Goal: Obtain resource: Obtain resource

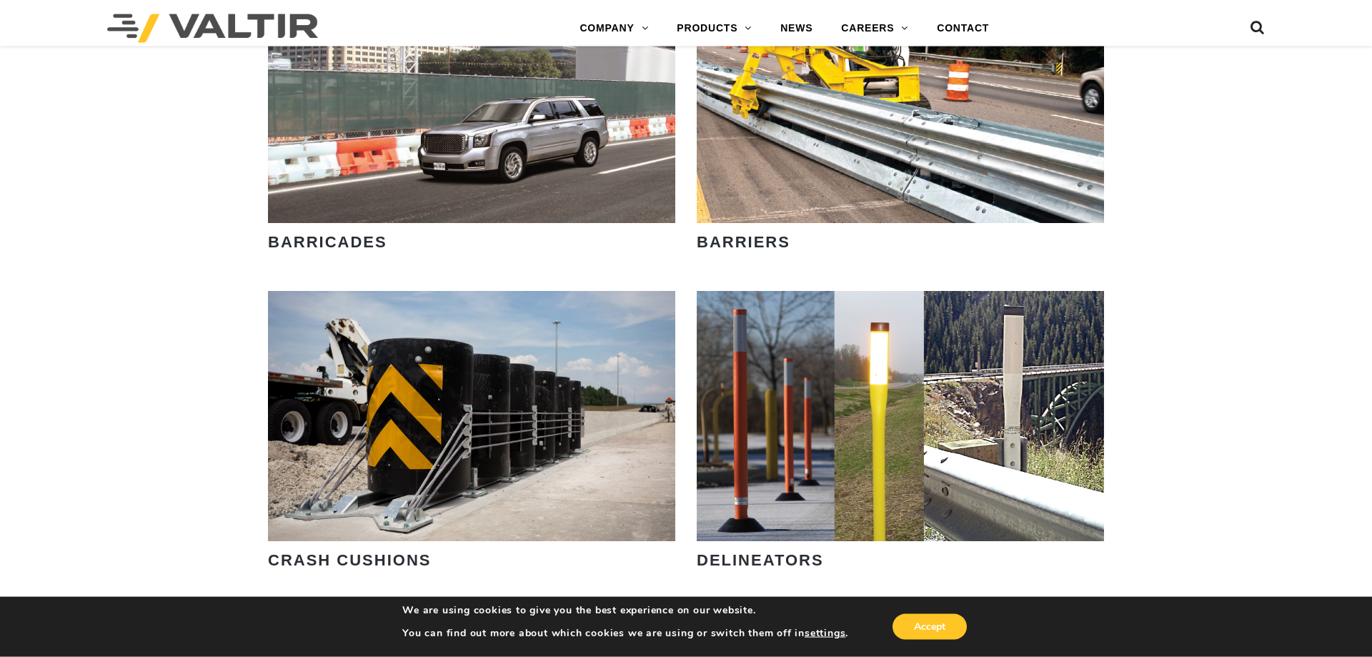
scroll to position [1021, 0]
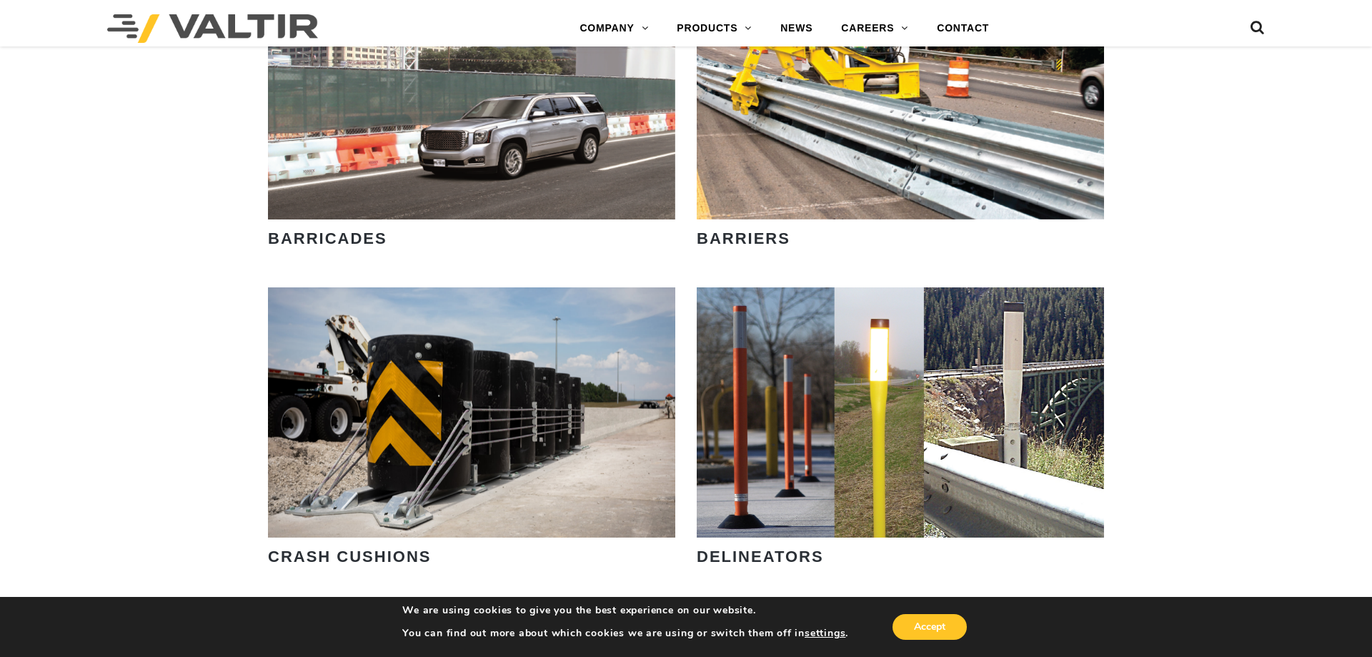
click at [756, 244] on strong "BARRIERS" at bounding box center [744, 238] width 94 height 18
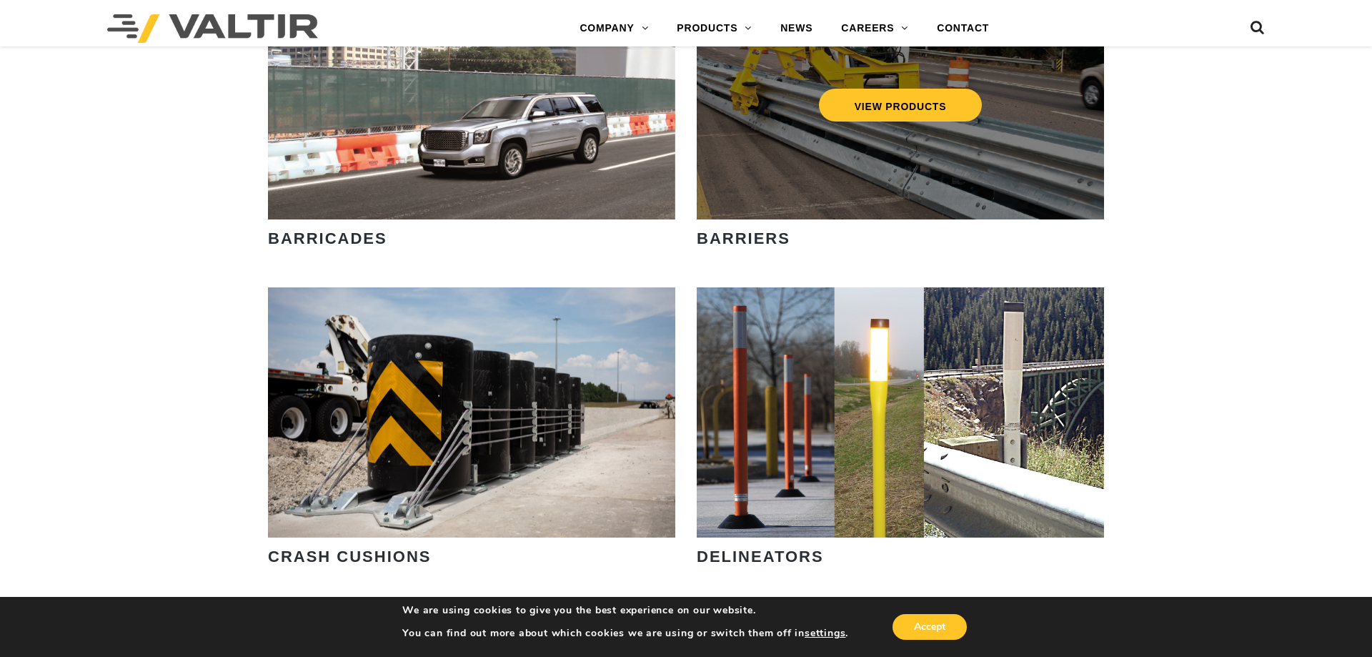
click at [811, 184] on div "VIEW PRODUCTS" at bounding box center [900, 94] width 407 height 250
click at [892, 107] on link "VIEW PRODUCTS" at bounding box center [901, 105] width 164 height 33
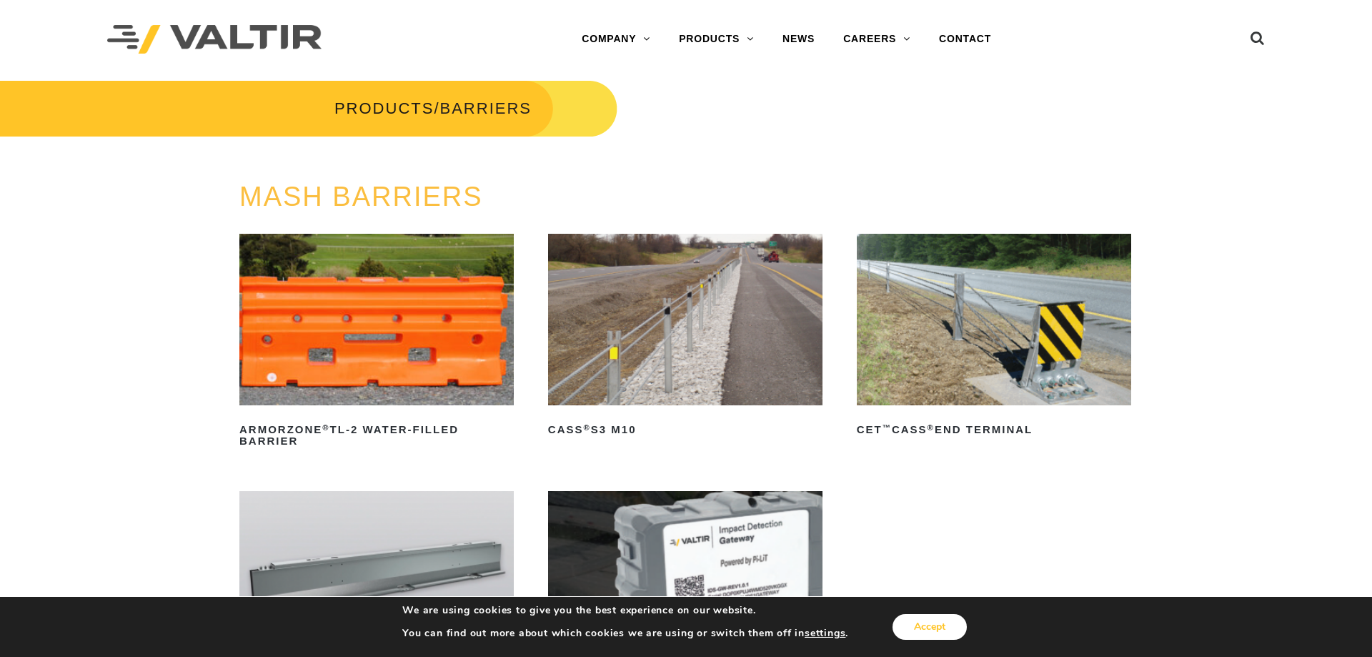
click at [945, 630] on button "Accept" at bounding box center [930, 627] width 74 height 26
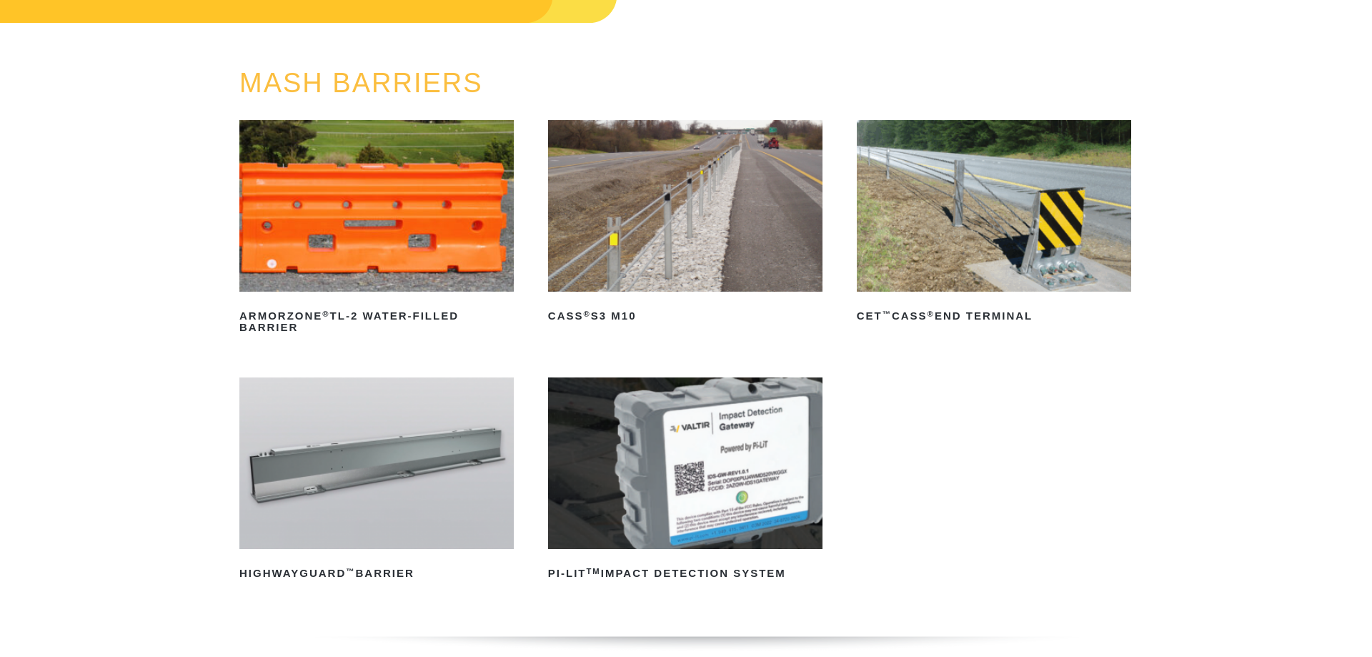
scroll to position [49, 0]
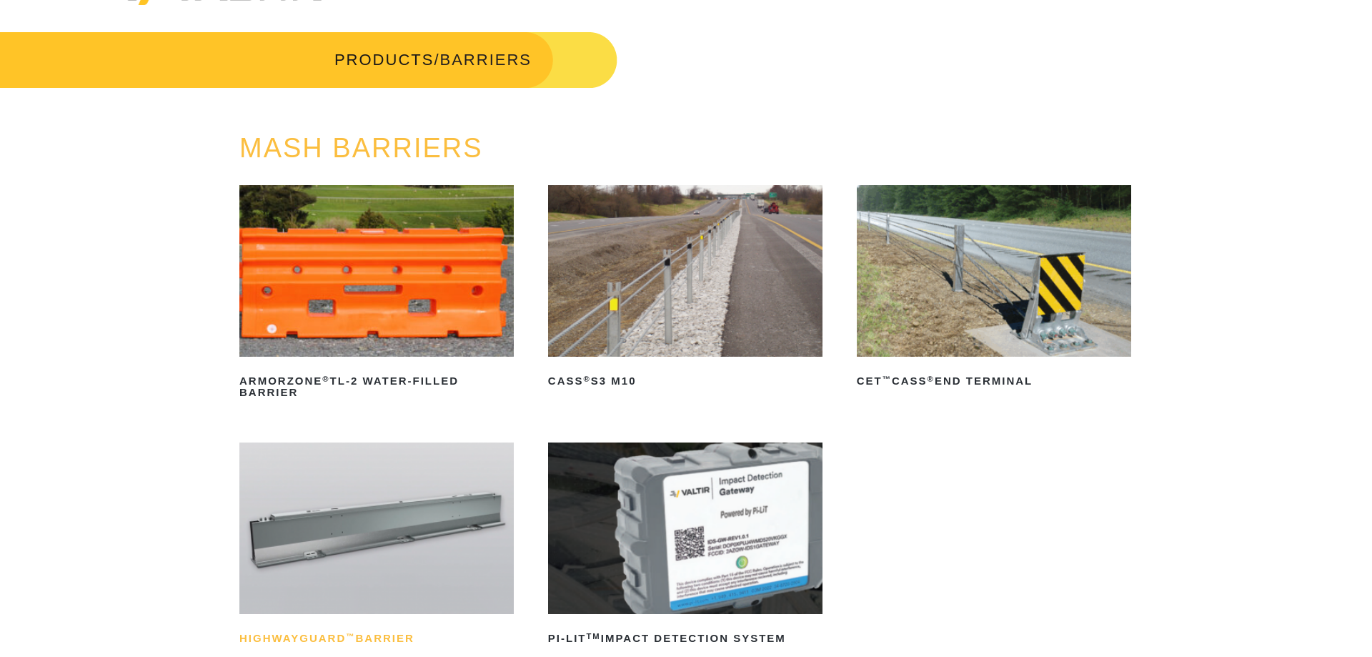
click at [342, 642] on h2 "HighwayGuard ™ Barrier" at bounding box center [376, 638] width 274 height 23
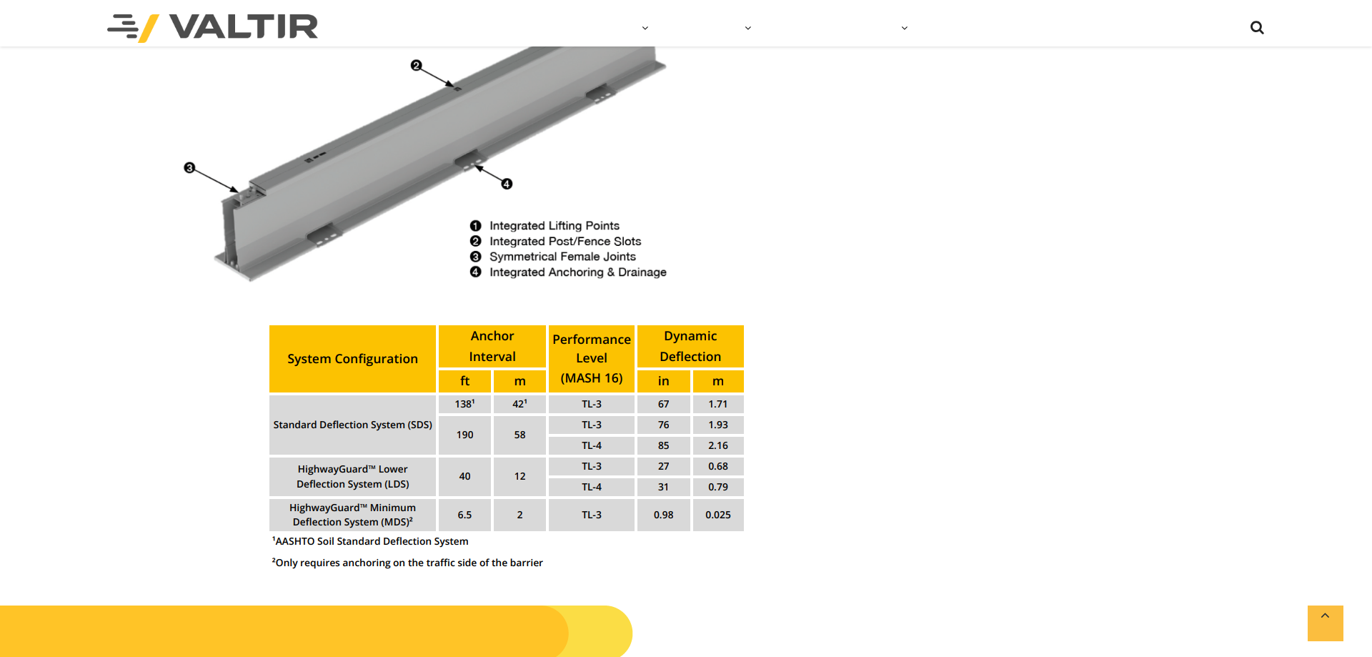
scroll to position [1775, 0]
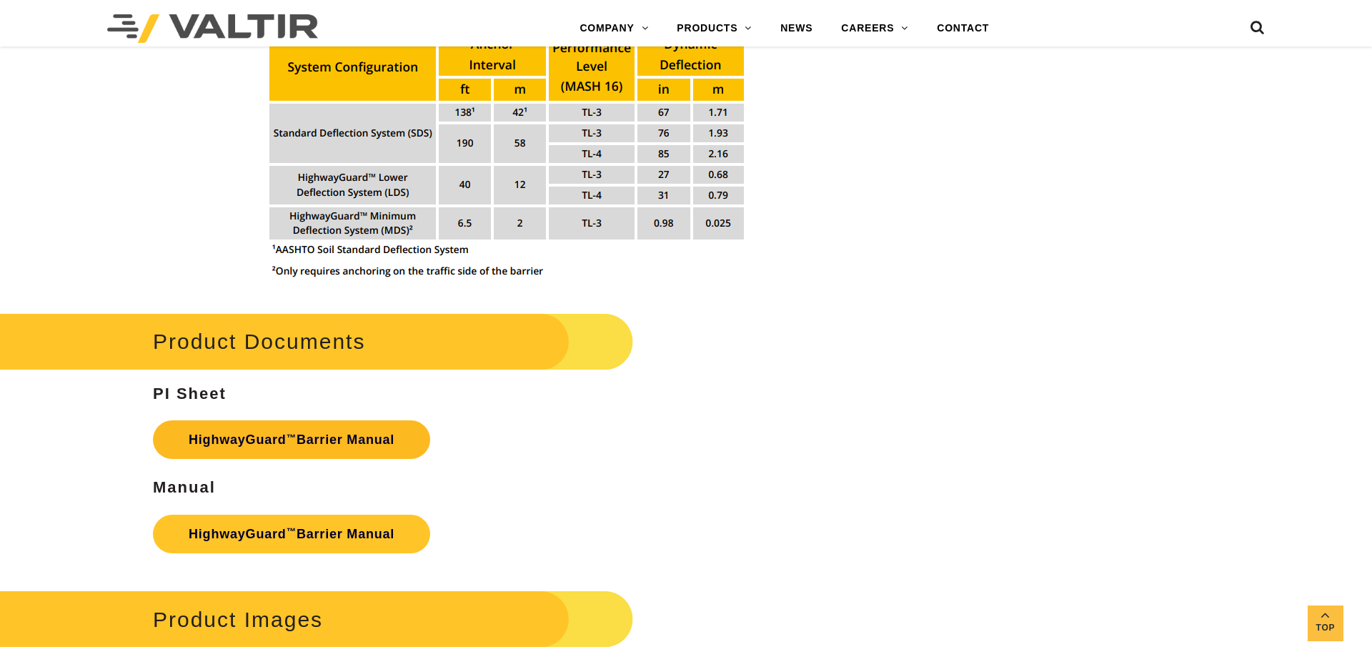
click at [277, 440] on link "HighwayGuard ™ Barrier Manual" at bounding box center [291, 439] width 277 height 39
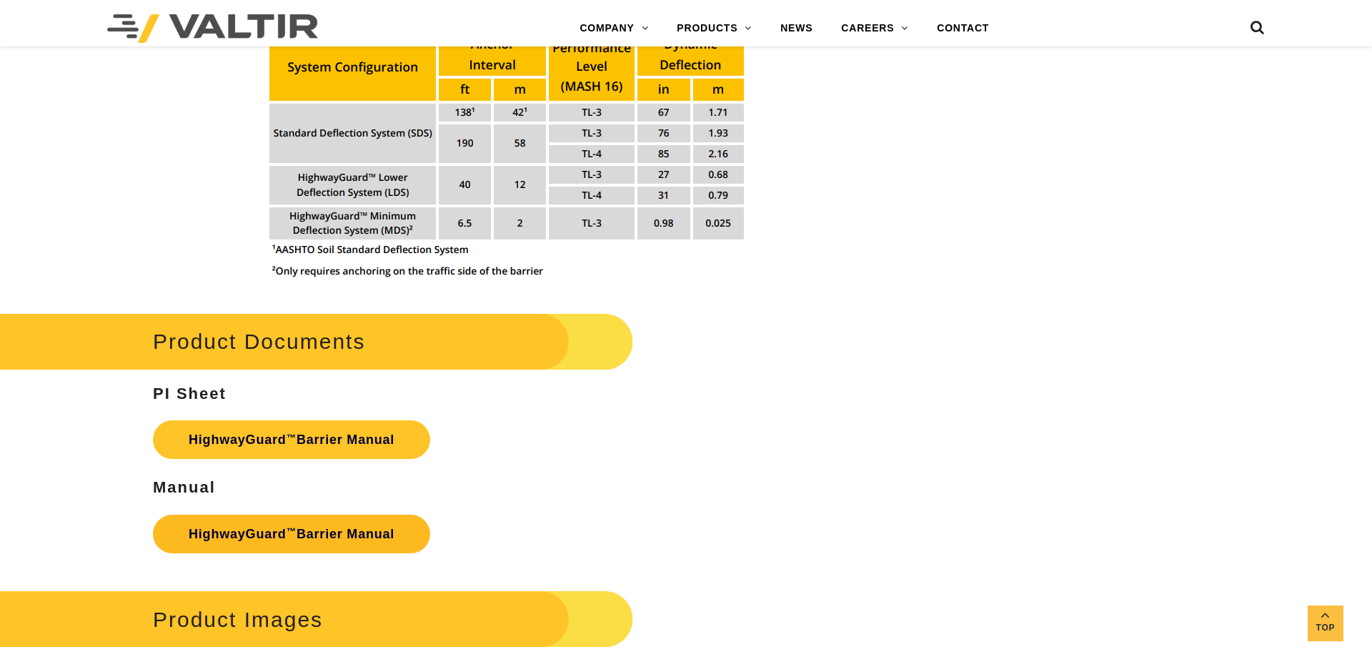
click at [328, 538] on link "HighwayGuard ™ Barrier Manual" at bounding box center [291, 534] width 277 height 39
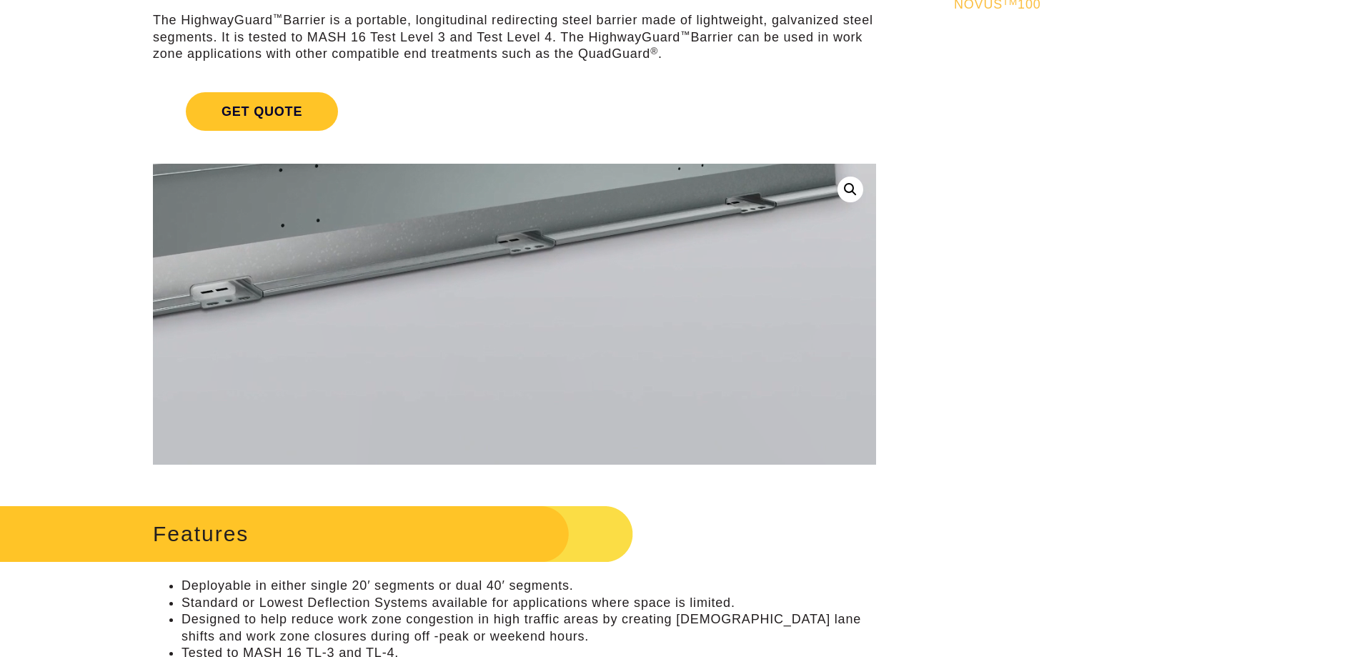
scroll to position [0, 0]
